Goal: Task Accomplishment & Management: Complete application form

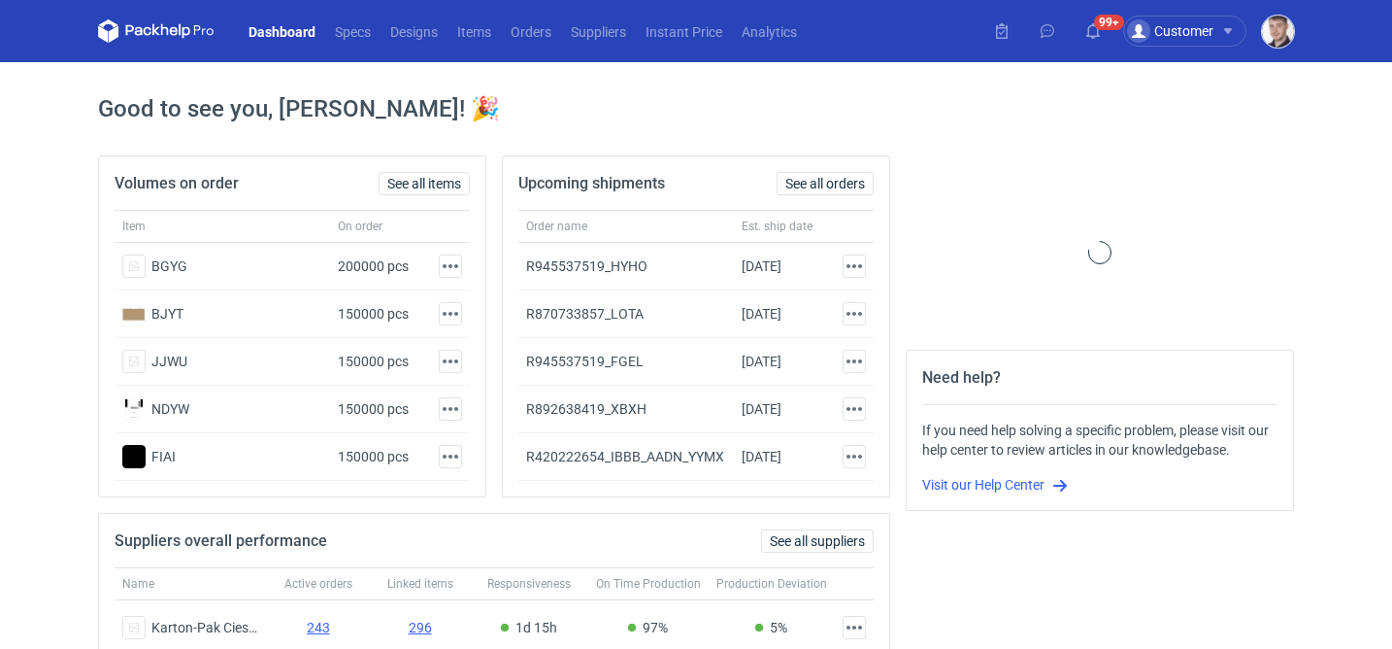
click at [1291, 35] on img "button" at bounding box center [1278, 32] width 32 height 32
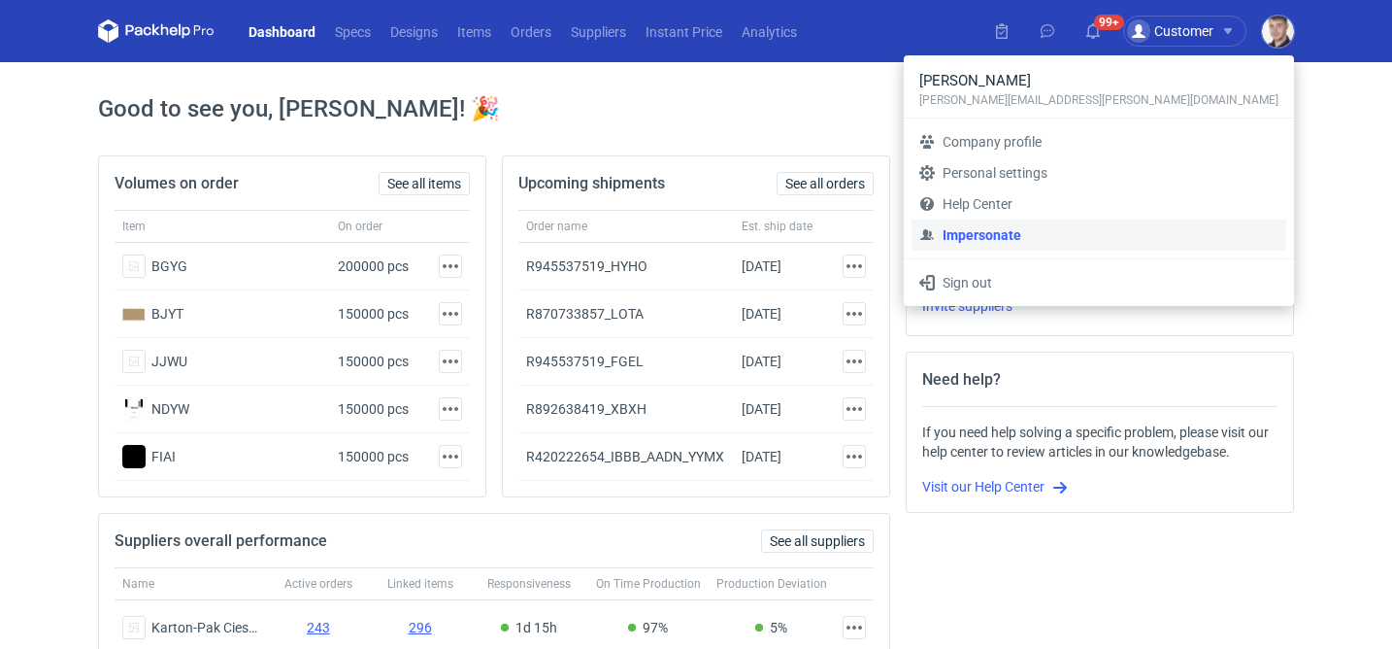
click at [1136, 233] on link "Impersonate" at bounding box center [1099, 234] width 375 height 31
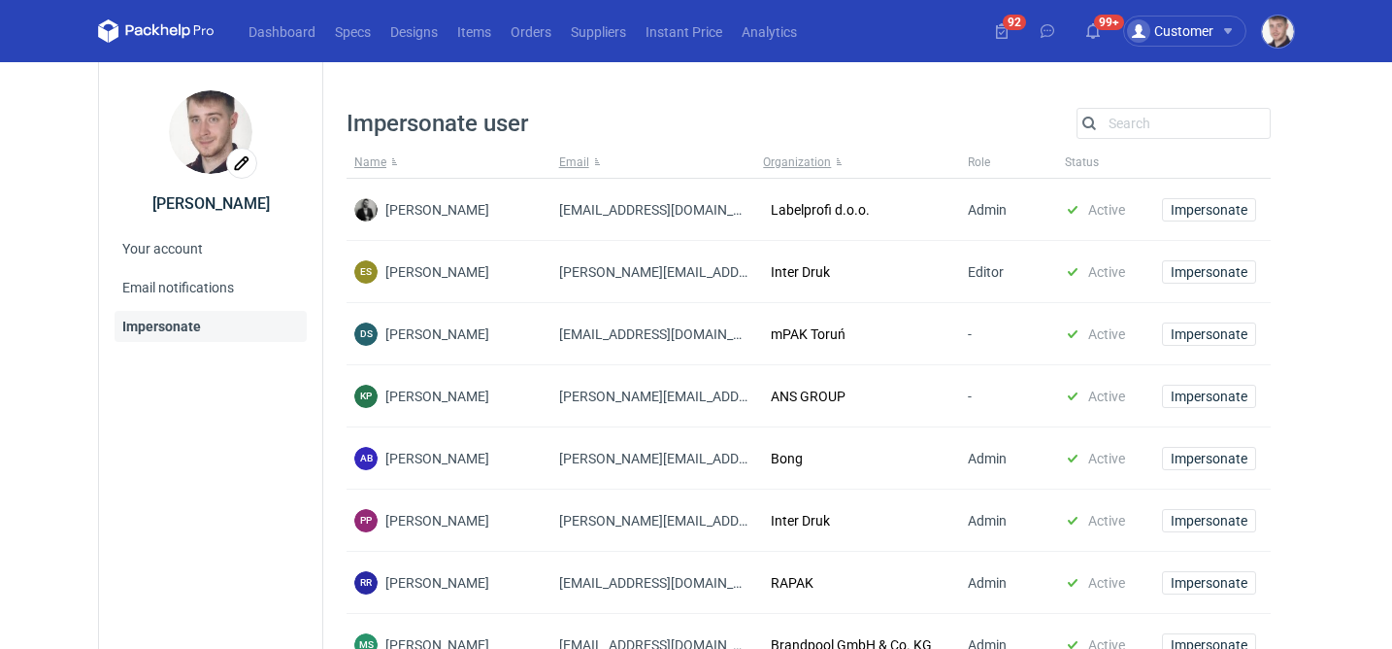
click at [1134, 110] on div "Search" at bounding box center [1174, 123] width 194 height 31
click at [1131, 116] on input "Search" at bounding box center [1174, 123] width 192 height 23
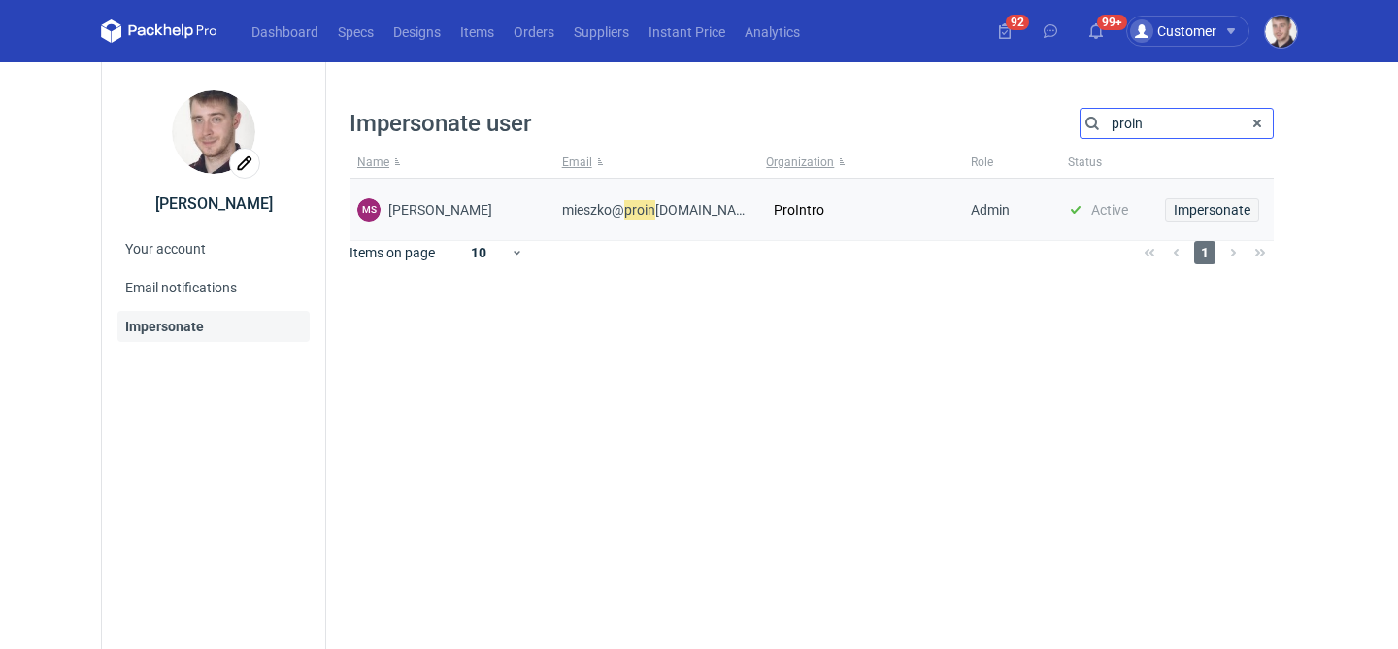
type input "proin"
click at [1200, 203] on span "Impersonate" at bounding box center [1212, 210] width 77 height 14
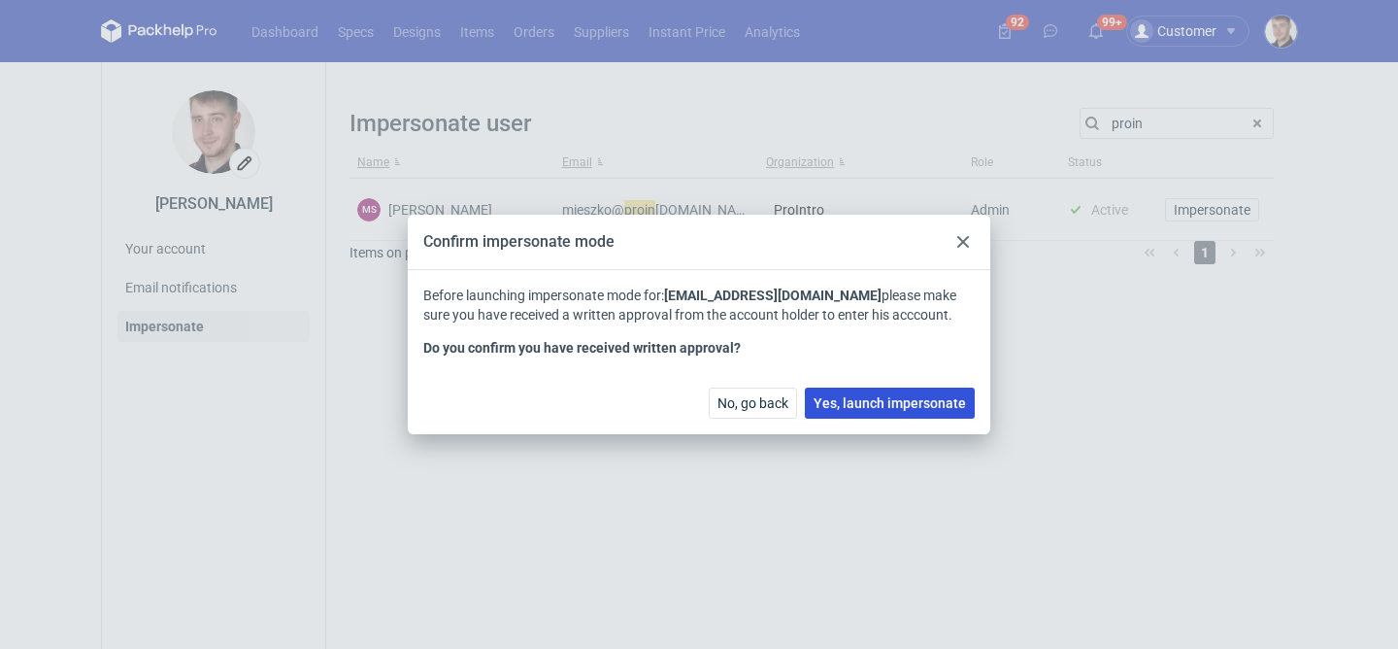
click at [896, 393] on button "Yes, launch impersonate" at bounding box center [890, 402] width 170 height 31
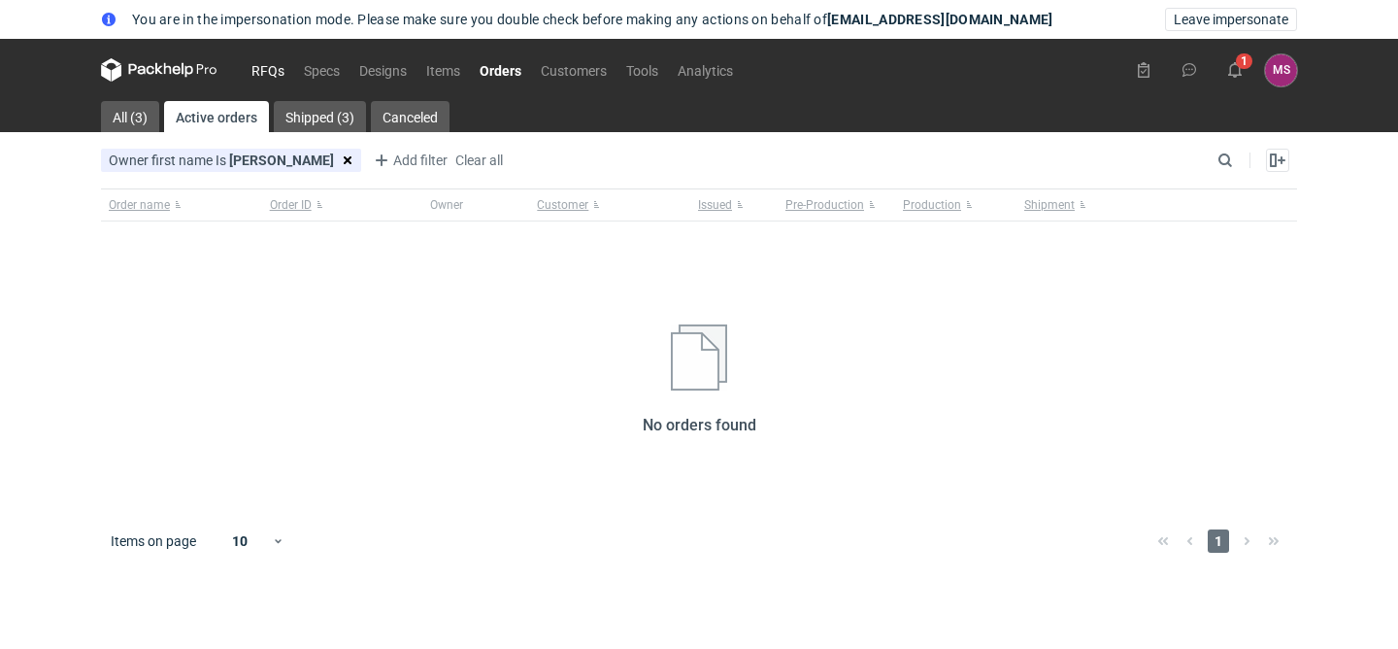
click at [259, 72] on link "RFQs" at bounding box center [268, 69] width 52 height 23
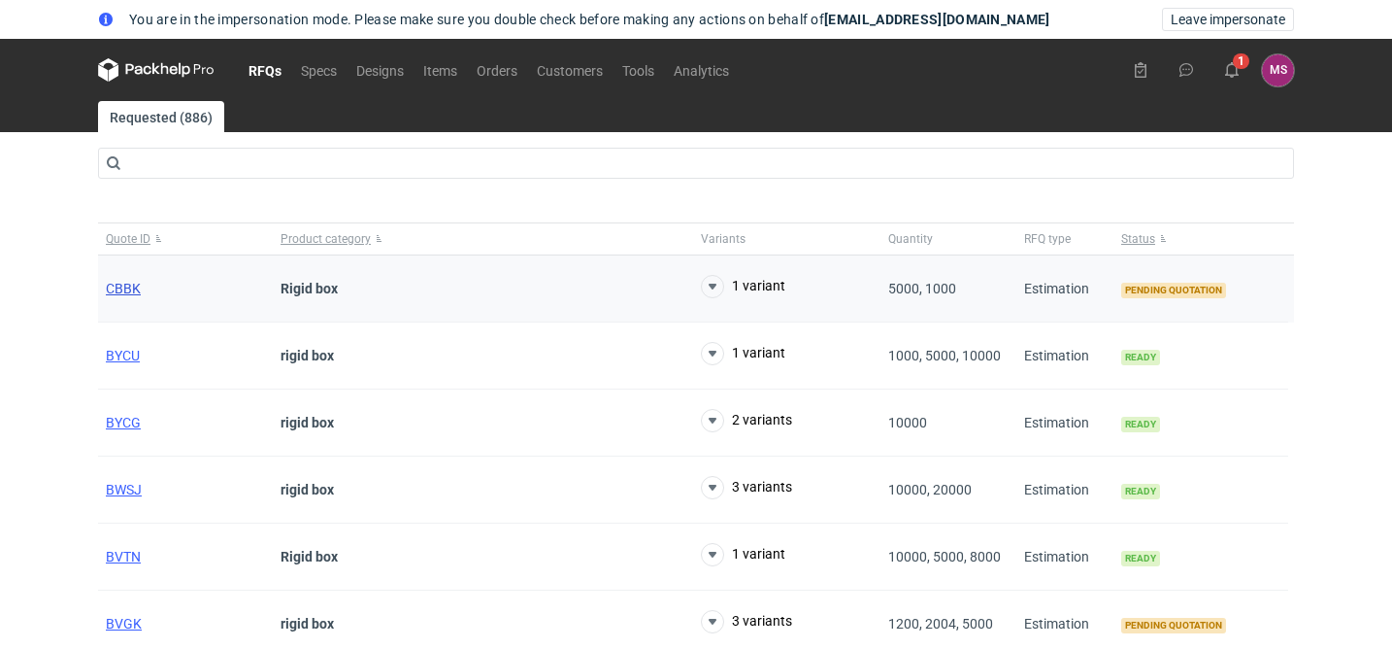
click at [134, 289] on span "CBBK" at bounding box center [123, 289] width 35 height 16
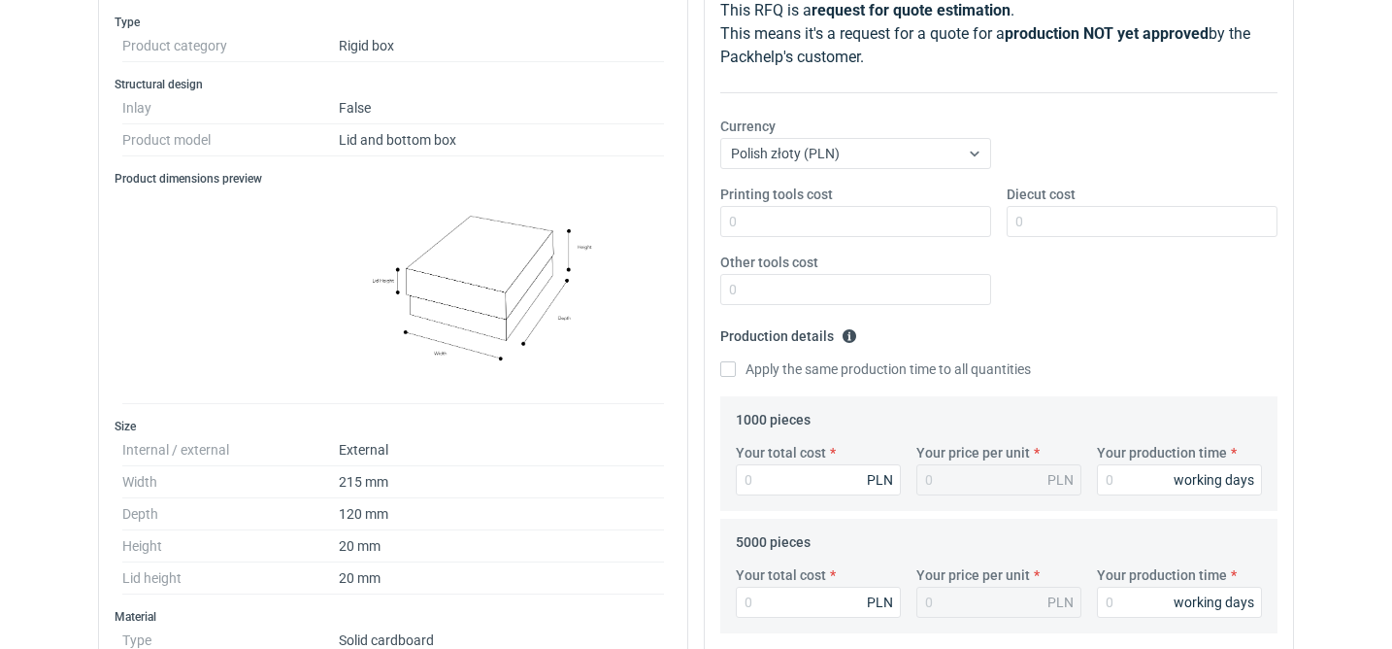
scroll to position [341, 0]
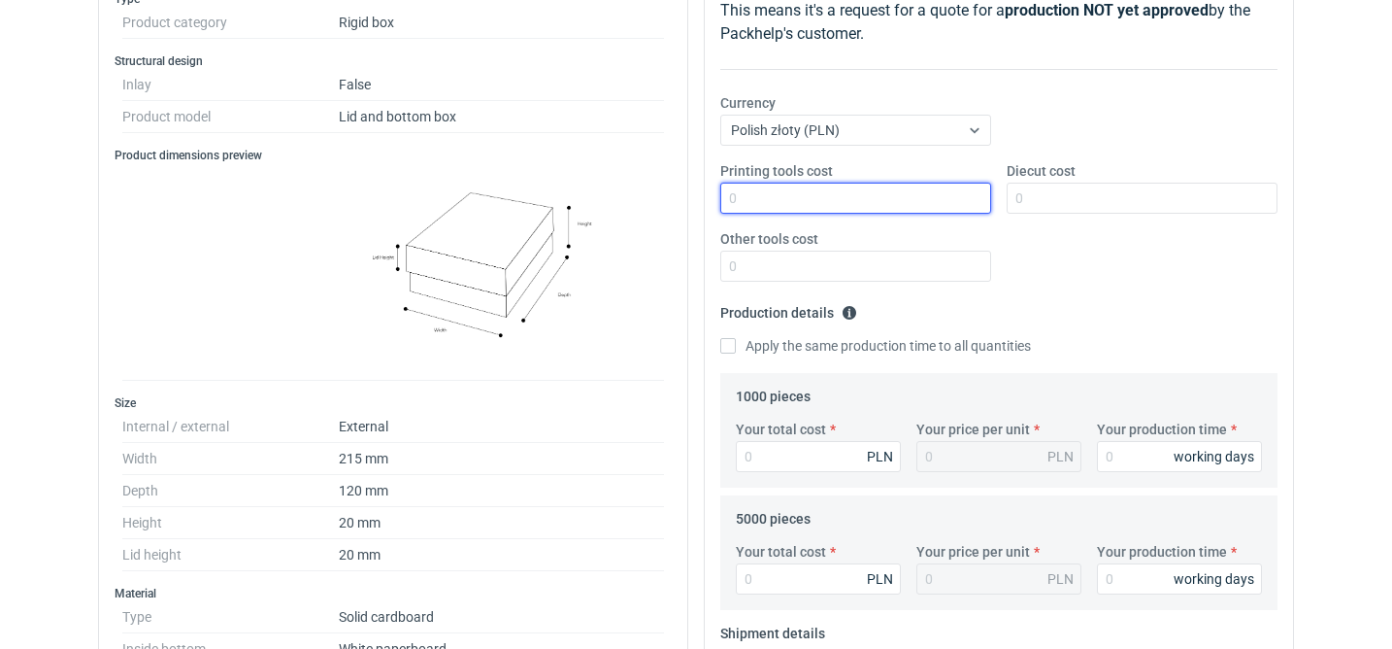
click at [814, 203] on input "Printing tools cost" at bounding box center [855, 198] width 271 height 31
click at [1042, 275] on div "Printing tools cost Diecut cost Other tools cost" at bounding box center [999, 229] width 573 height 136
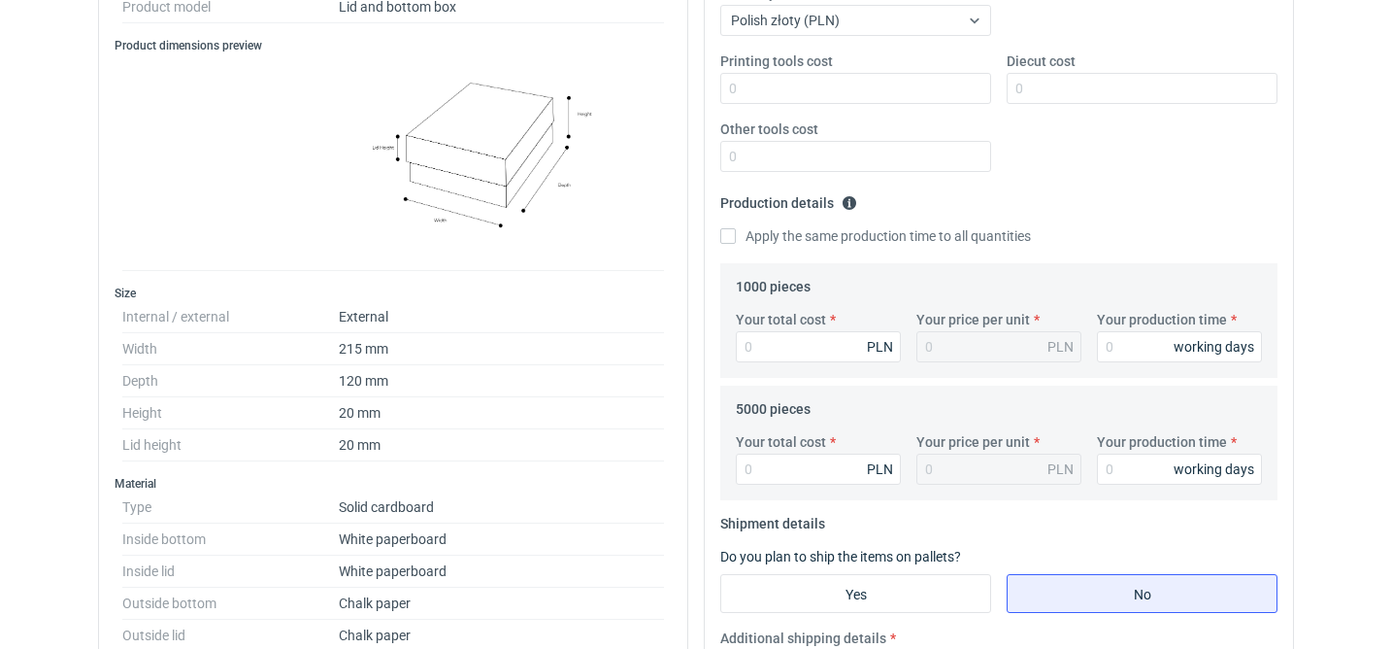
scroll to position [453, 0]
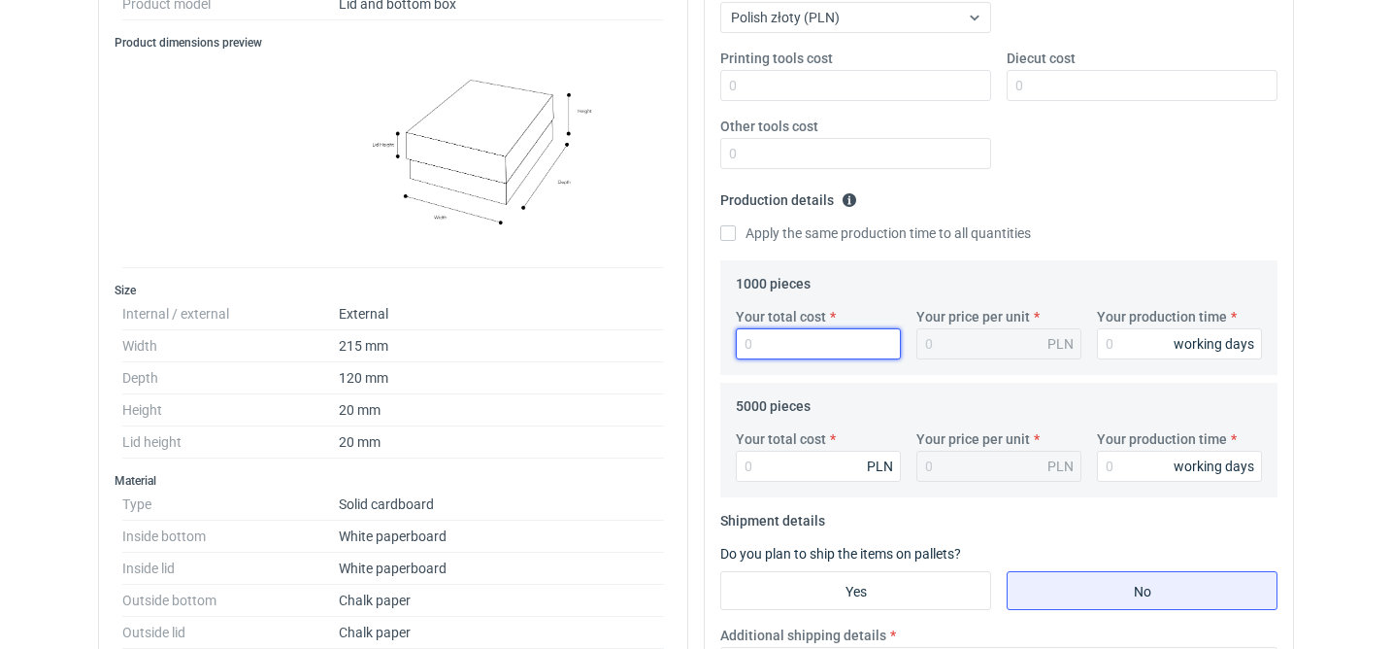
click at [825, 341] on input "Your total cost" at bounding box center [818, 343] width 165 height 31
type input "69"
type input "0.07"
type input "6970"
type input "6.97"
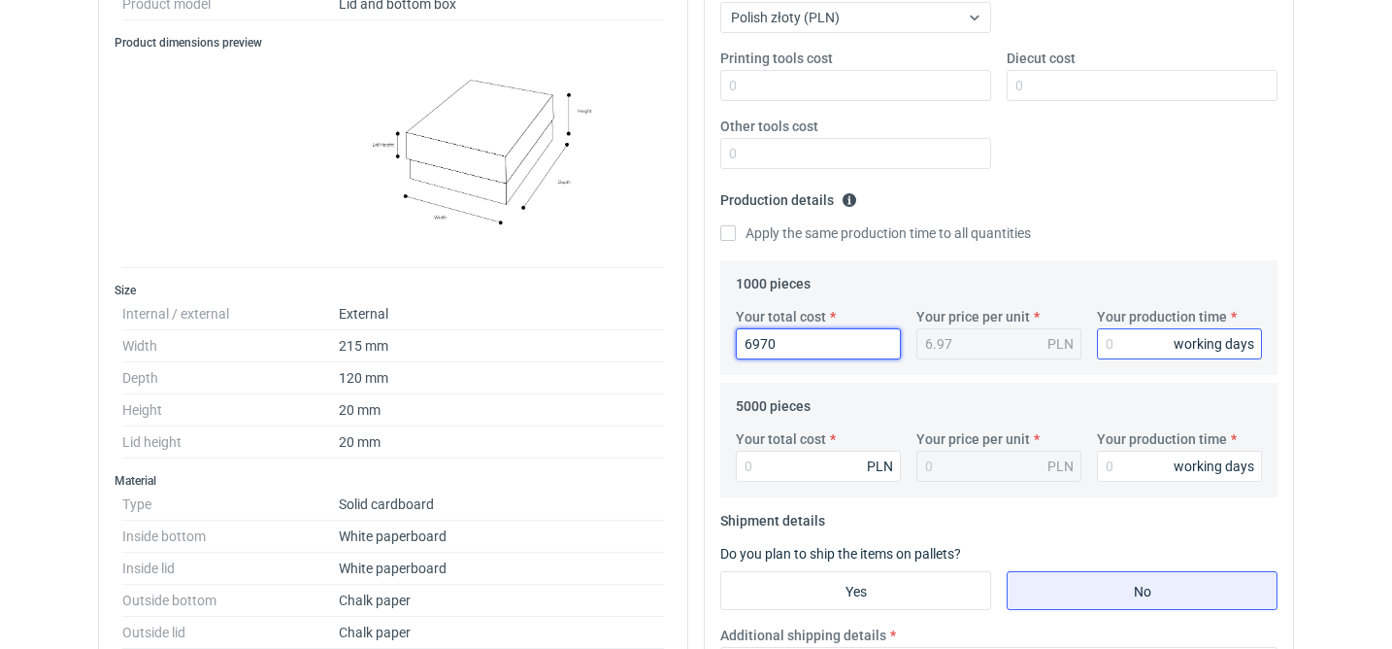
type input "6970"
click at [1129, 342] on input "Your production time" at bounding box center [1179, 343] width 165 height 31
type input "15"
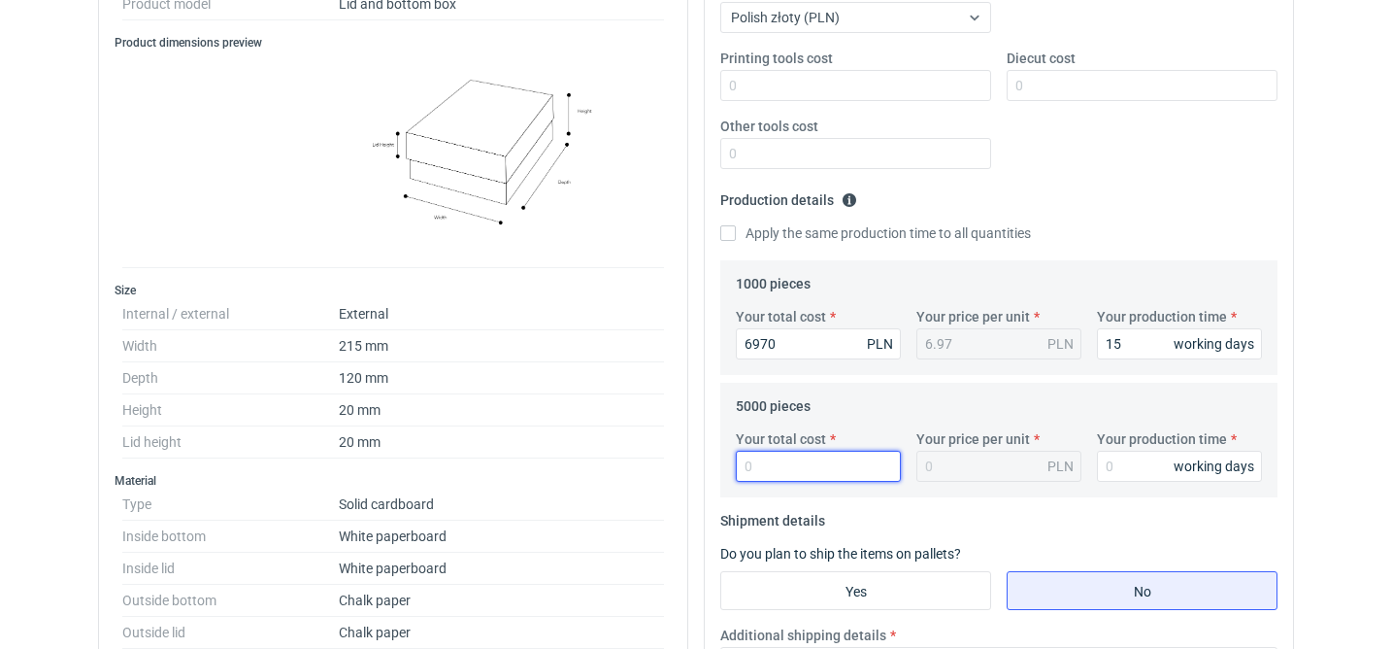
click at [775, 476] on input "Your total cost" at bounding box center [818, 465] width 165 height 31
type input "19750"
type input "3.95"
type input "19750"
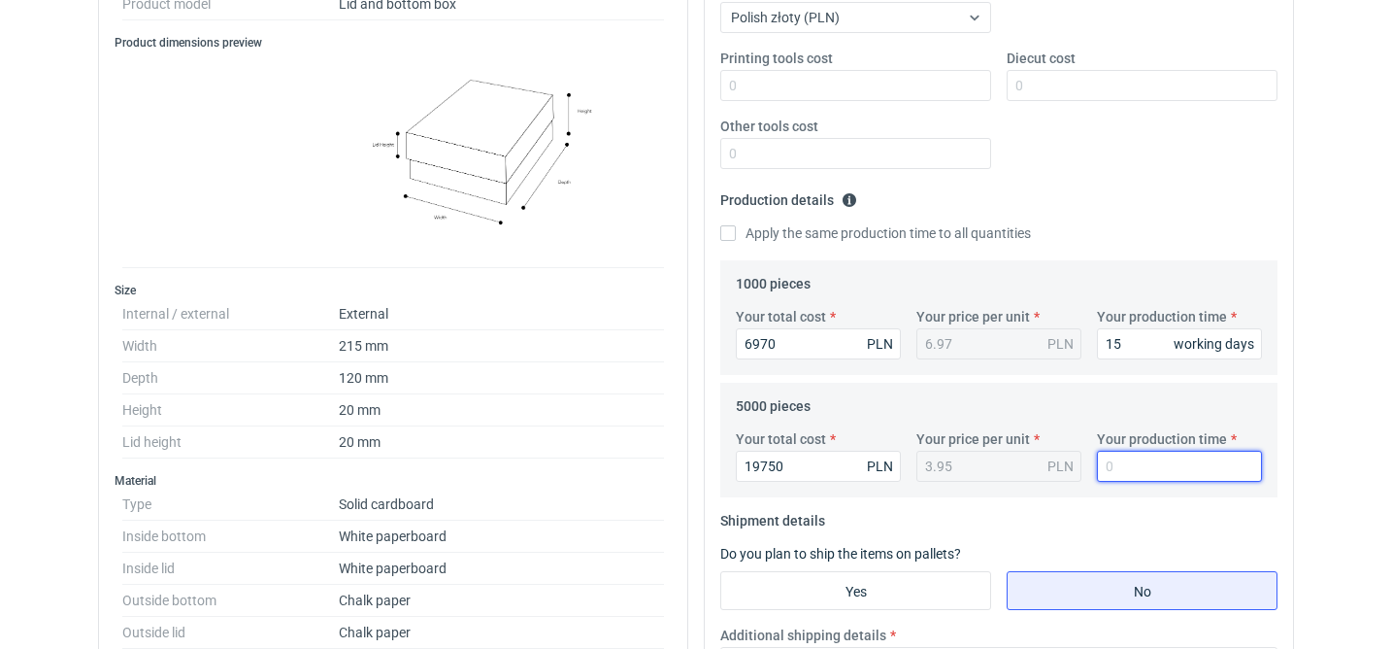
click at [1132, 476] on input "Your production time" at bounding box center [1179, 465] width 165 height 31
type input "15"
click at [1030, 540] on fieldset "Shipment details Do you plan to ship the items on pallets? Yes No Additional sh…" at bounding box center [998, 631] width 557 height 252
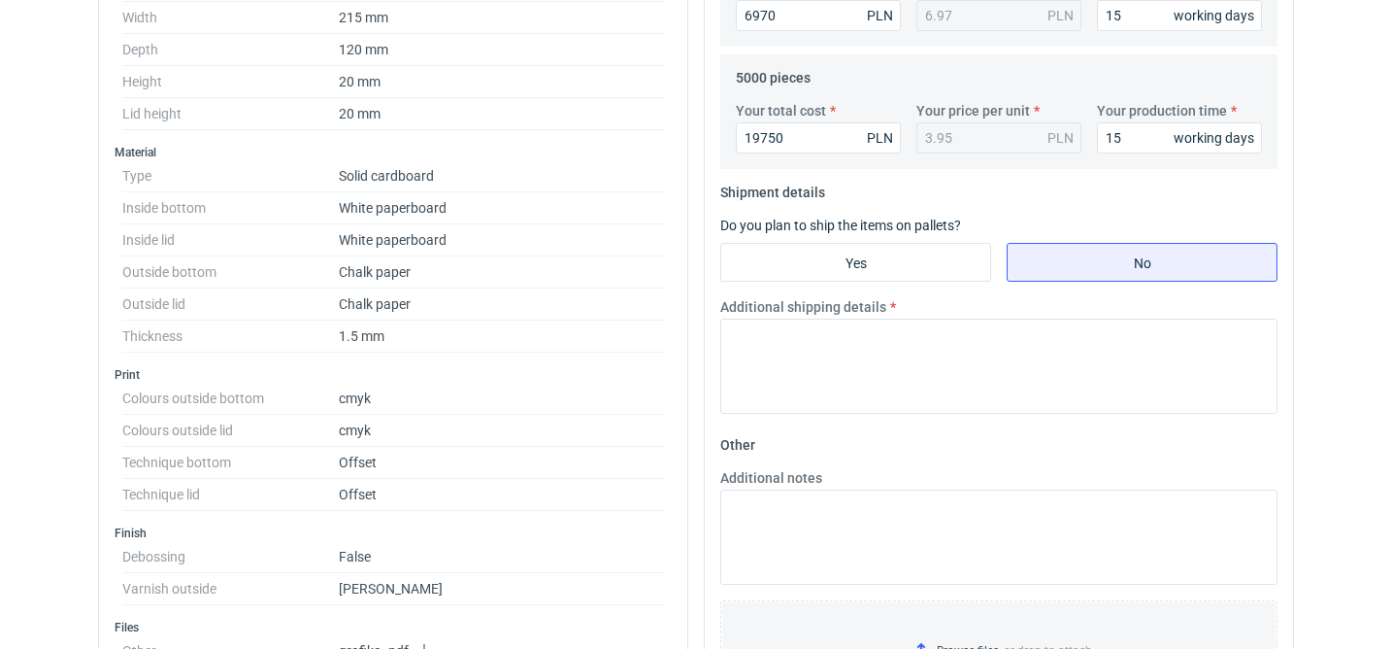
scroll to position [834, 0]
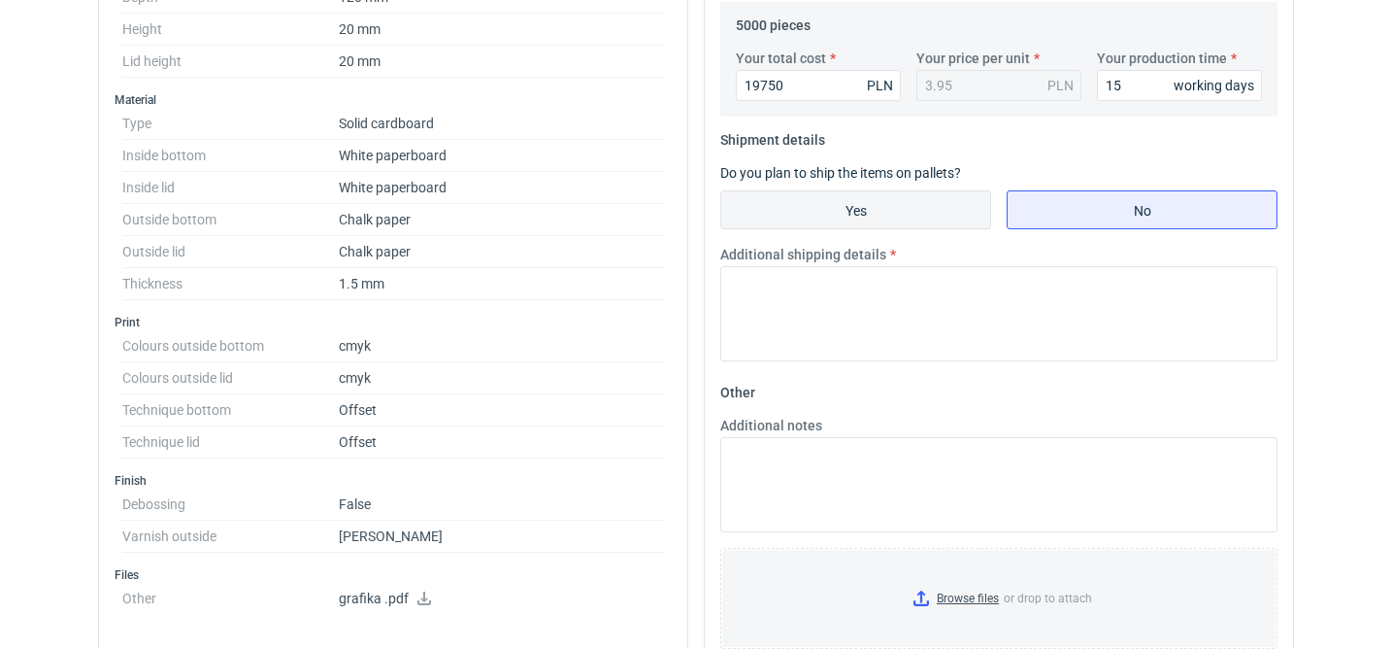
click at [871, 222] on input "Yes" at bounding box center [855, 209] width 269 height 37
radio input "true"
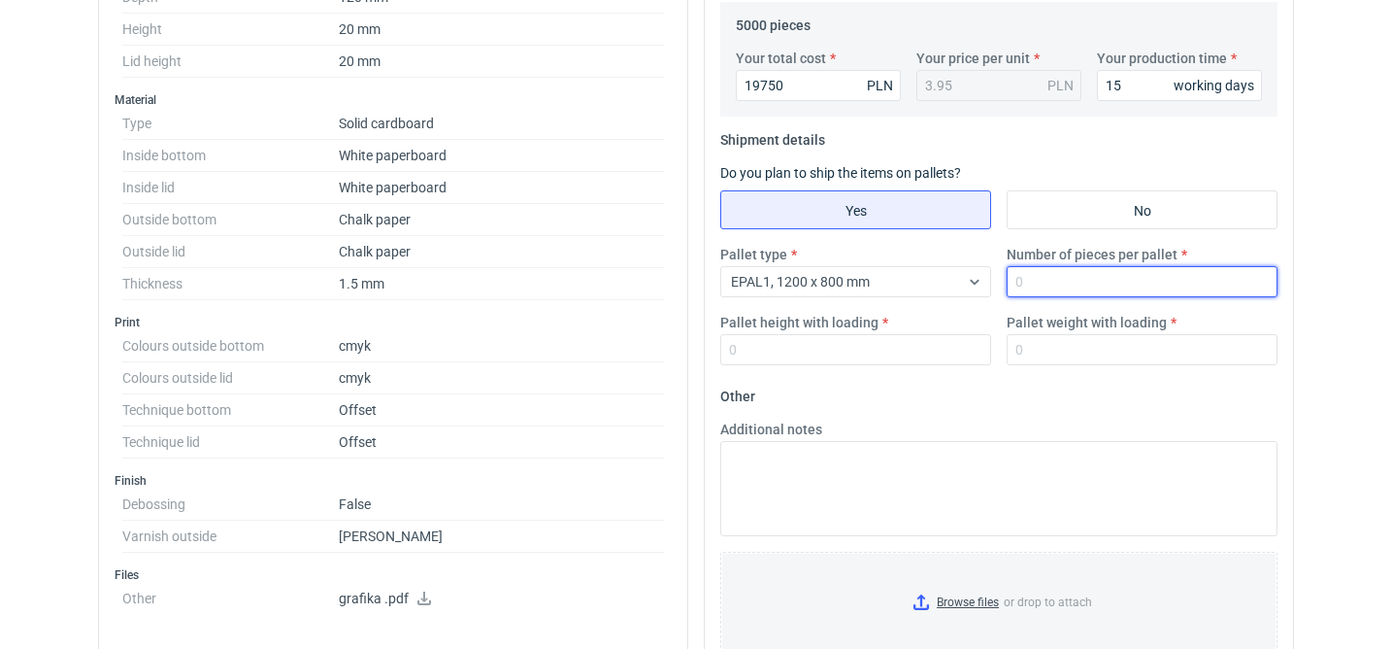
click at [1057, 288] on input "Number of pieces per pallet" at bounding box center [1142, 281] width 271 height 31
type input "2500"
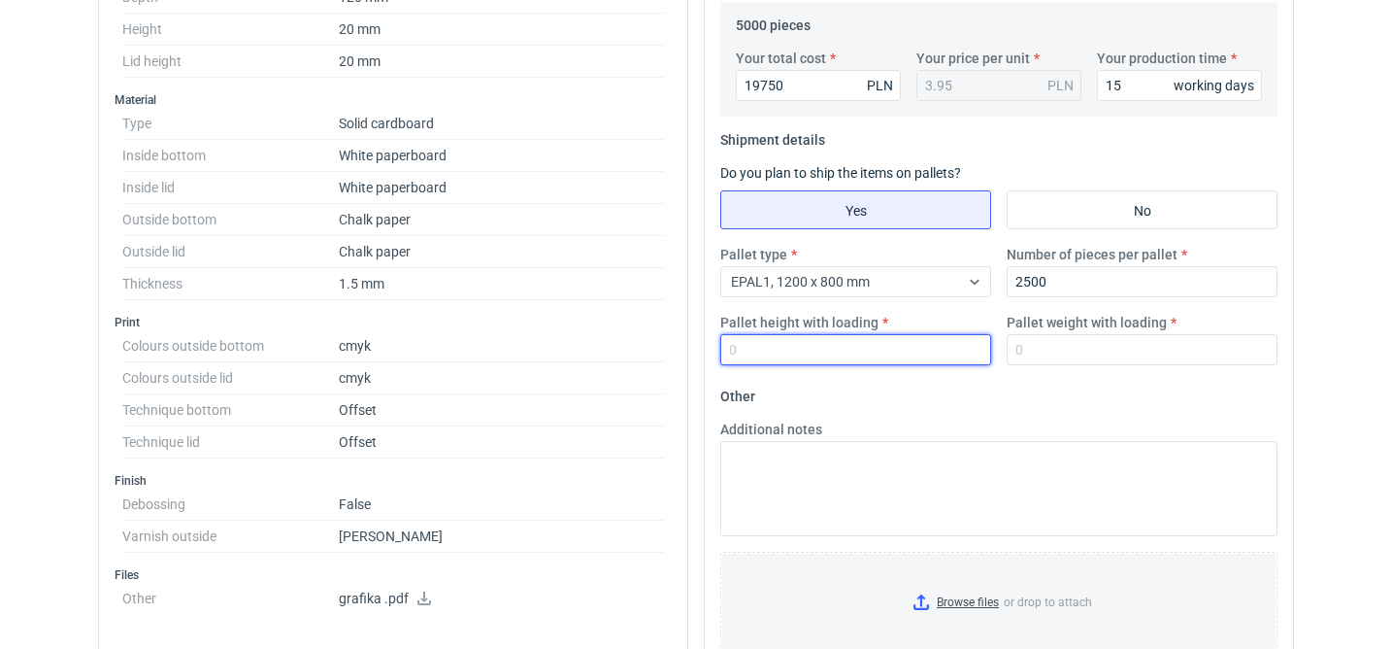
click at [852, 342] on input "Pallet height with loading" at bounding box center [855, 349] width 271 height 31
type input "2000"
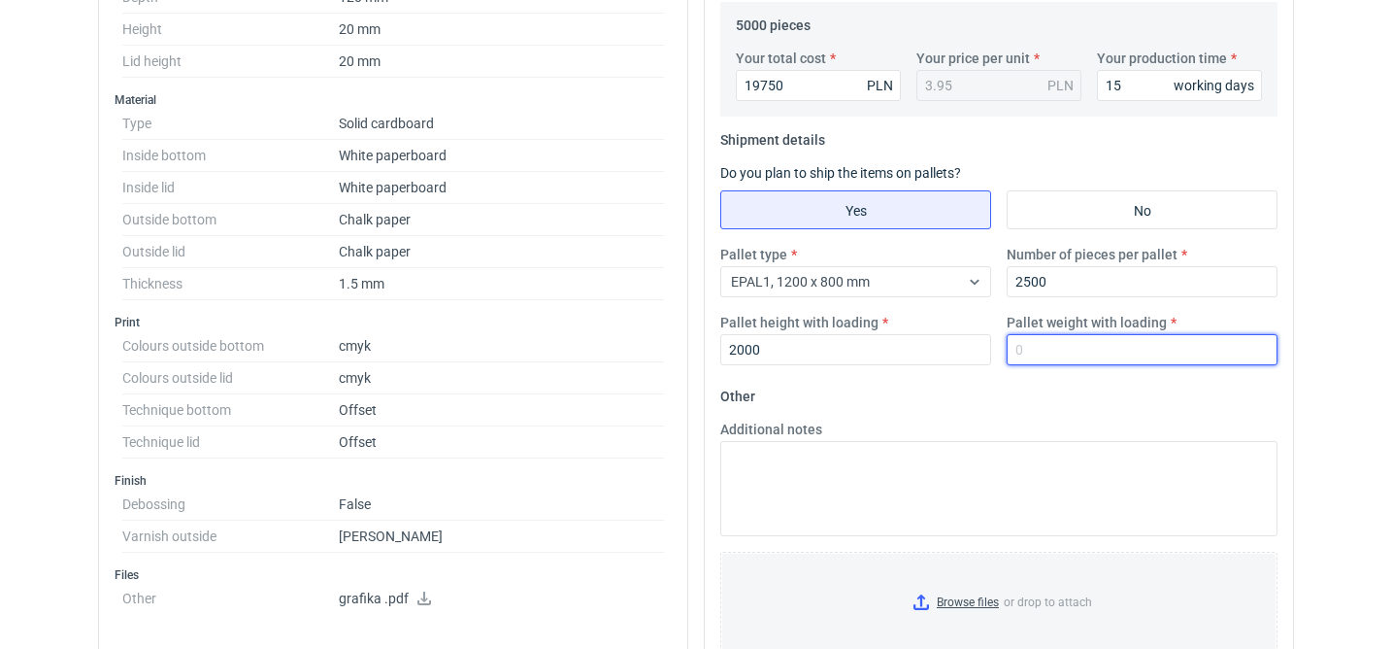
click at [1076, 345] on input "Pallet weight with loading" at bounding box center [1142, 349] width 271 height 31
type input "300"
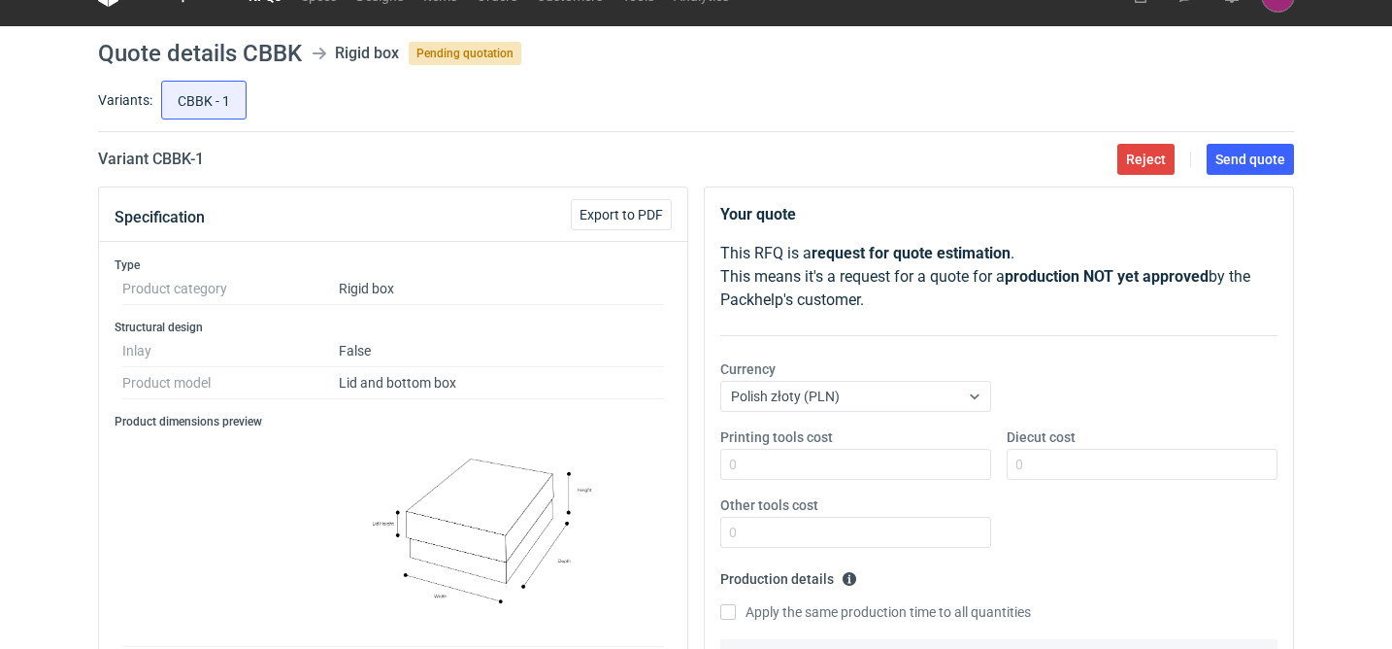
scroll to position [0, 0]
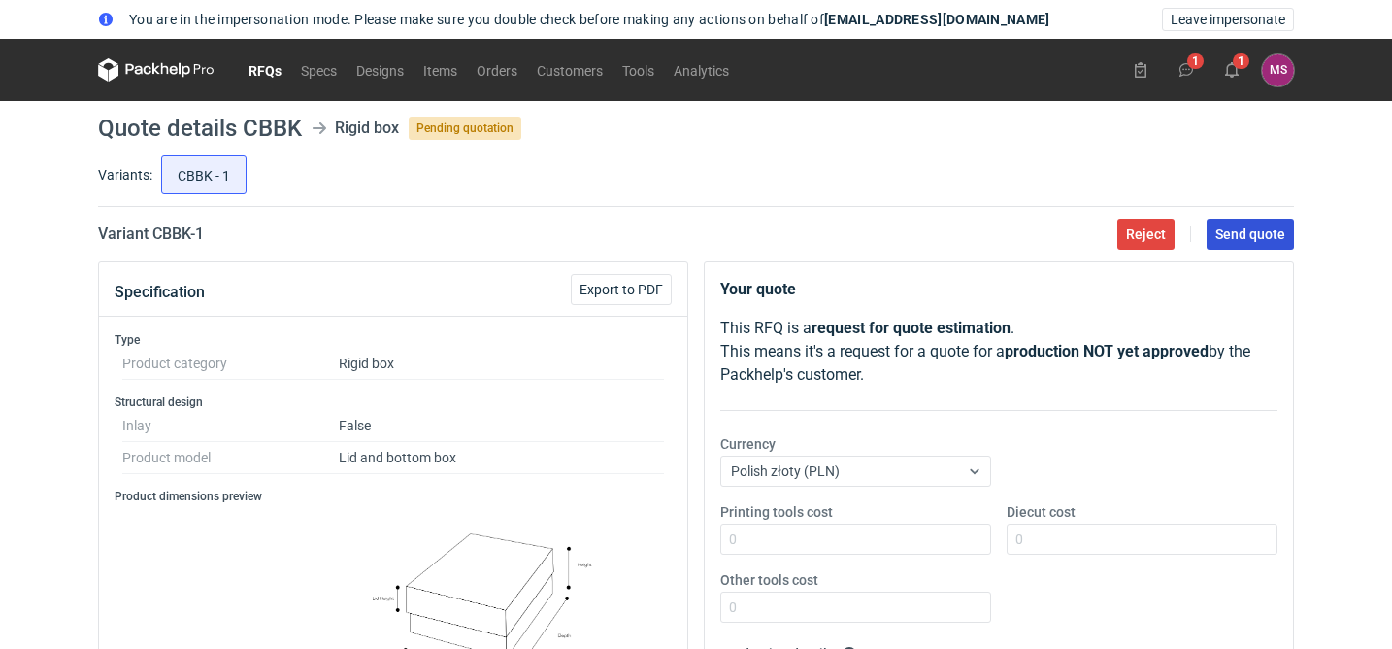
click at [1269, 238] on span "Send quote" at bounding box center [1251, 234] width 70 height 14
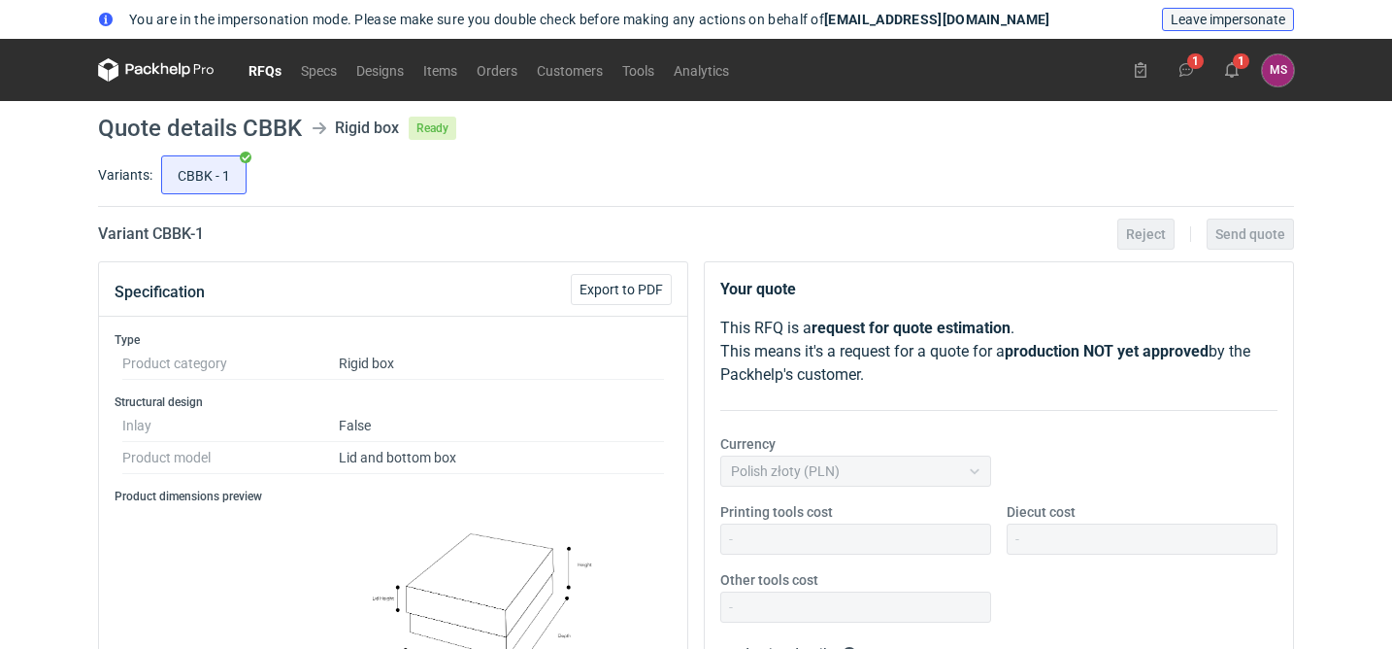
click at [1234, 15] on span "Leave impersonate" at bounding box center [1228, 20] width 115 height 14
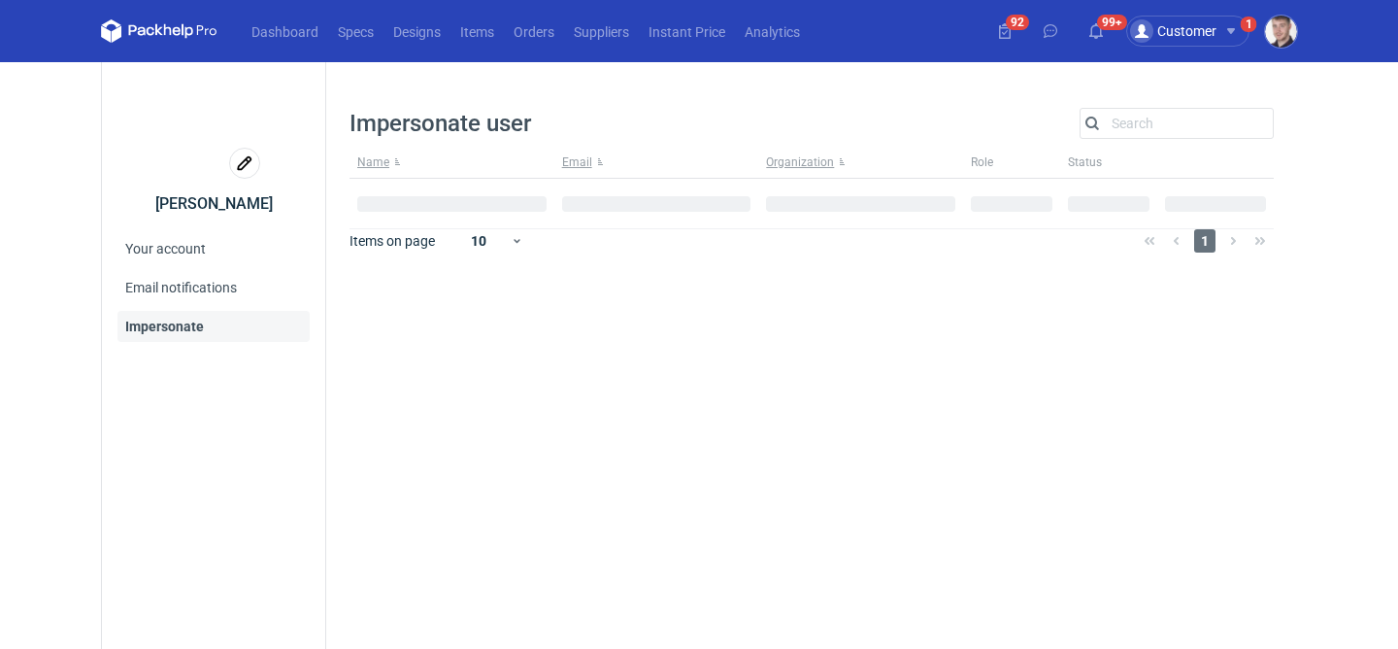
click at [1234, 16] on div "Customer 1" at bounding box center [1187, 31] width 123 height 31
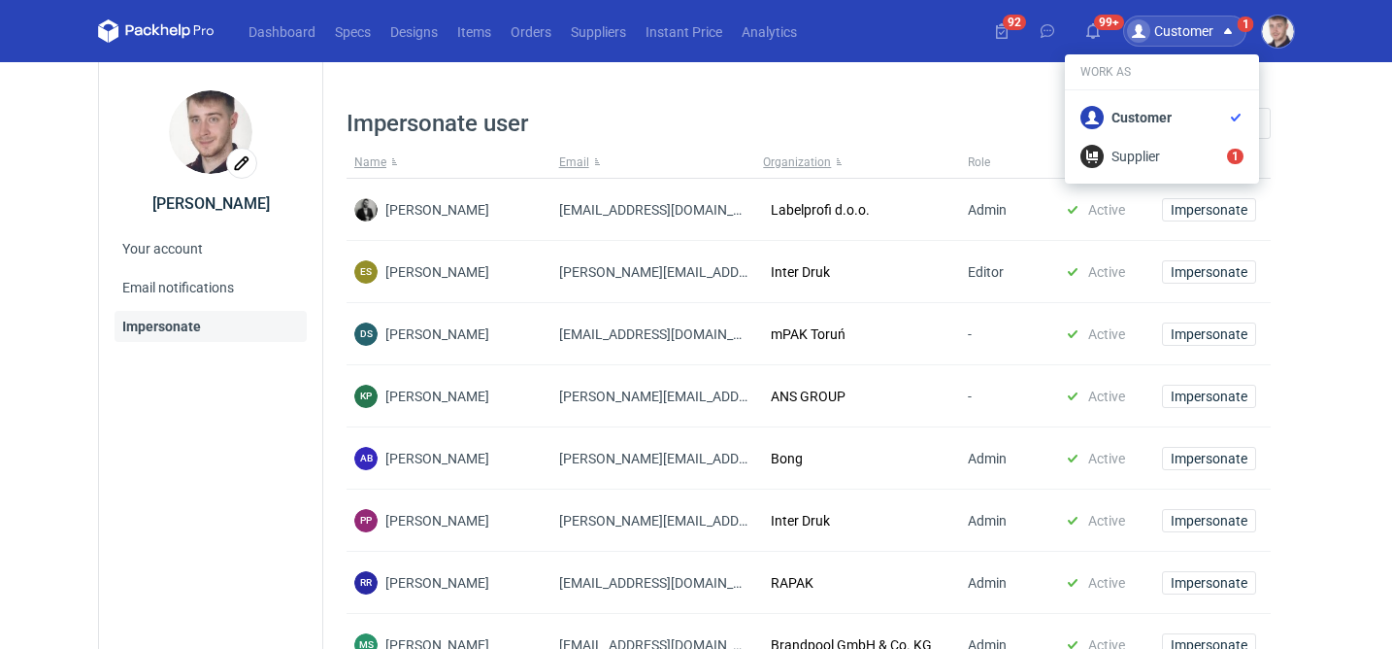
click at [1212, 35] on div "Customer" at bounding box center [1170, 30] width 86 height 23
